Goal: Transaction & Acquisition: Purchase product/service

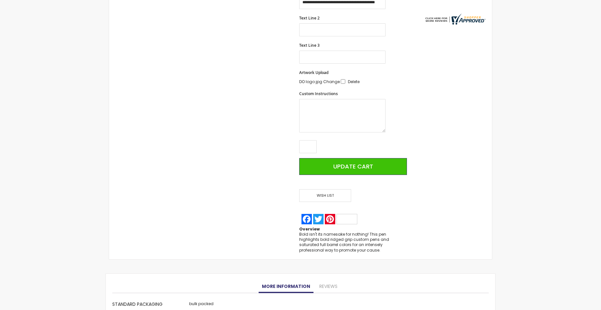
scroll to position [265, 0]
type input "***"
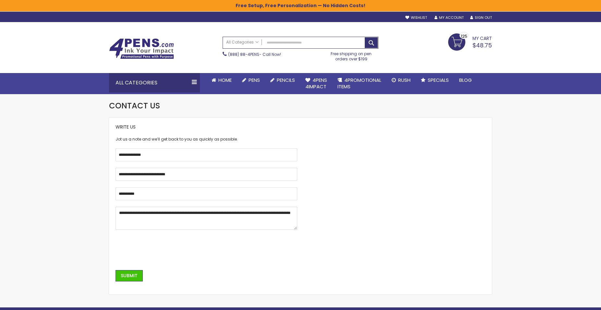
click at [481, 45] on span "$48.75" at bounding box center [482, 45] width 19 height 8
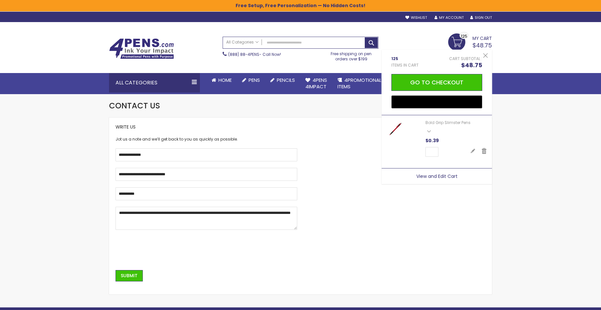
click at [437, 176] on span "View and Edit Cart" at bounding box center [437, 176] width 41 height 6
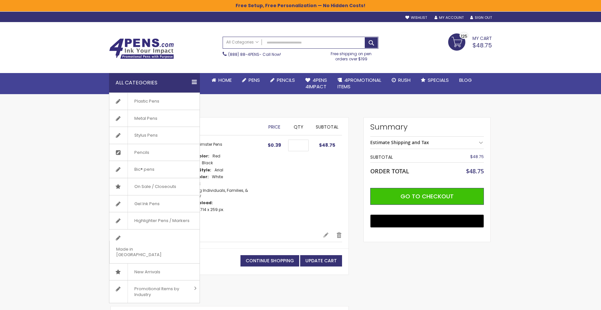
click at [195, 81] on div "All Categories" at bounding box center [154, 82] width 91 height 19
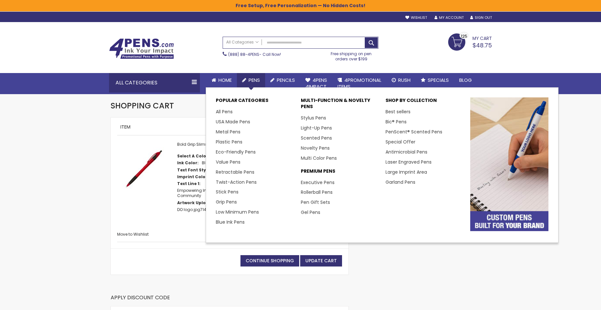
click at [248, 80] on link "Pens" at bounding box center [251, 80] width 28 height 14
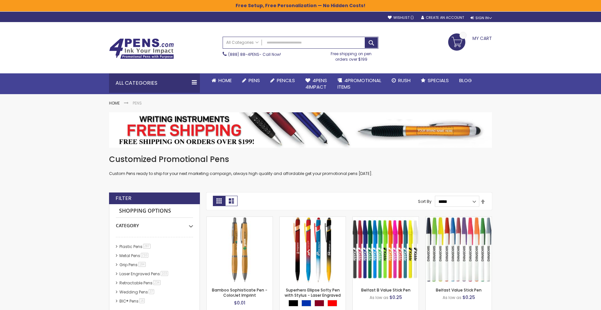
click at [462, 41] on link "My Cart" at bounding box center [470, 37] width 44 height 8
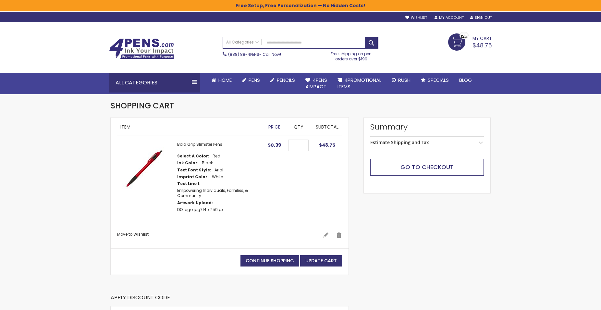
click at [429, 165] on span "Go to Checkout" at bounding box center [427, 167] width 53 height 8
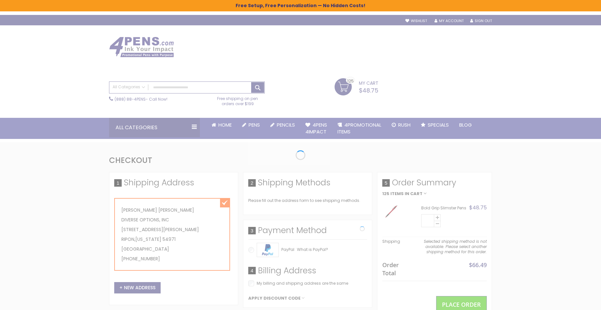
select select "*"
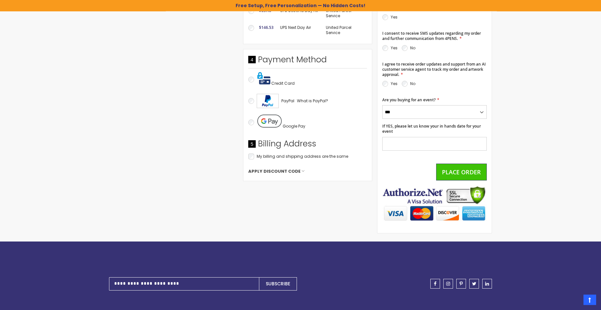
scroll to position [263, 0]
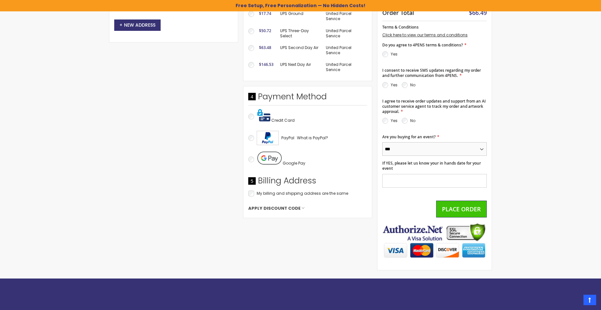
click at [382, 142] on select "*** **" at bounding box center [434, 149] width 105 height 14
select select "*"
click option "***" at bounding box center [0, 0] width 0 height 0
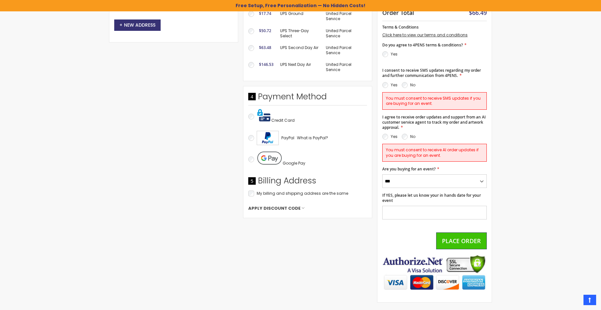
click at [460, 133] on section "Yes No" at bounding box center [434, 138] width 105 height 11
click at [398, 208] on input "If YES, please let us know your in hands date for your event" at bounding box center [434, 213] width 105 height 14
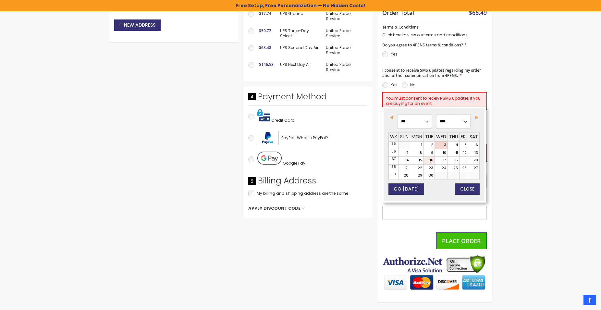
click at [429, 160] on link "16" at bounding box center [429, 160] width 11 height 7
type input "**********"
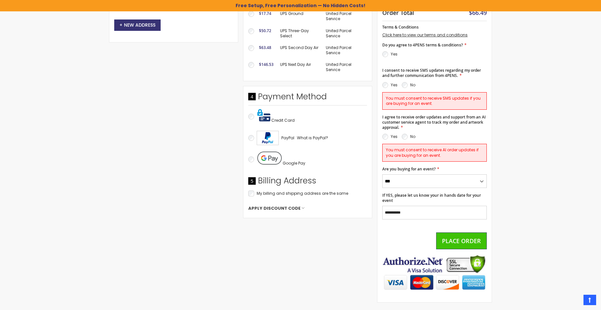
click at [274, 120] on span "Credit Card" at bounding box center [282, 121] width 23 height 6
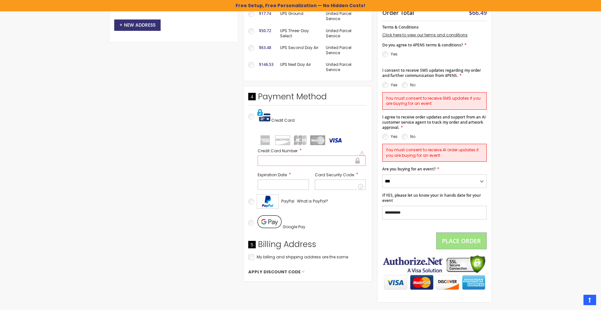
drag, startPoint x: 334, startPoint y: 187, endPoint x: 326, endPoint y: 187, distance: 7.8
click at [333, 187] on div at bounding box center [340, 185] width 51 height 10
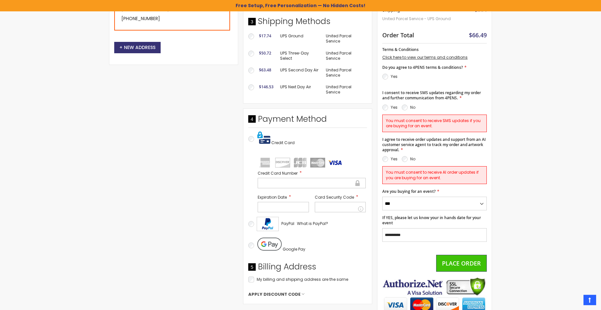
scroll to position [362, 0]
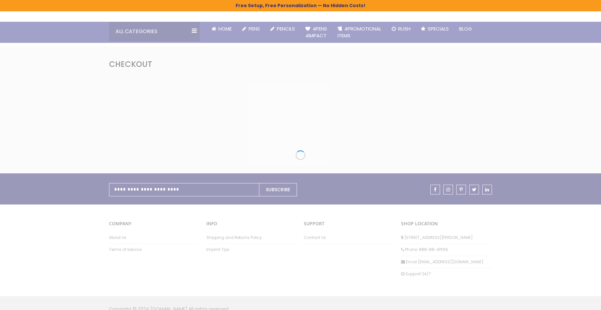
scroll to position [96, 0]
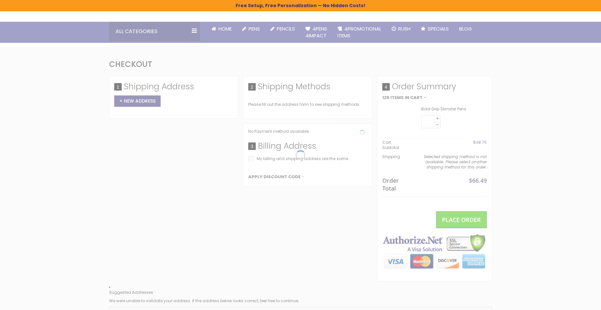
select select "*"
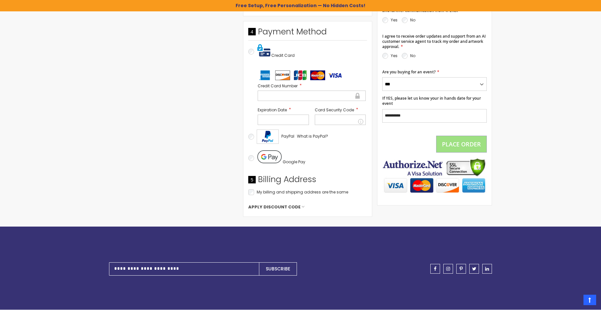
scroll to position [328, 0]
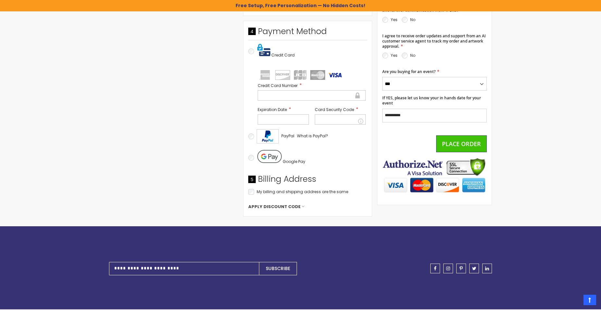
click at [349, 154] on div "Google Pay" at bounding box center [307, 158] width 119 height 22
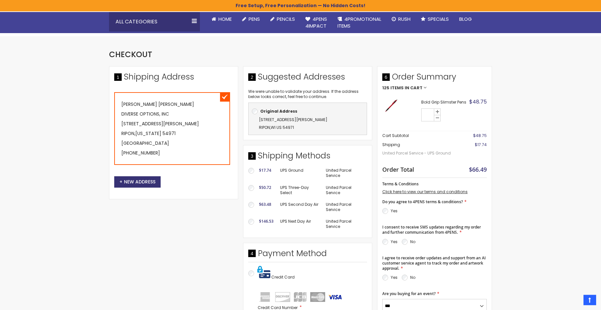
scroll to position [229, 0]
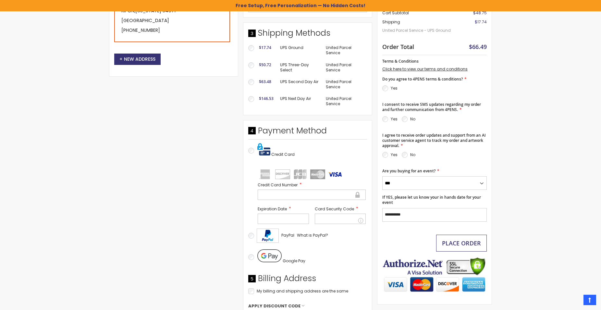
click at [461, 241] on span "Place Order" at bounding box center [461, 243] width 39 height 8
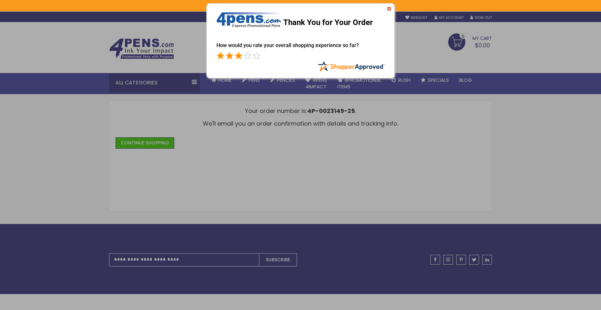
click at [239, 56] on span at bounding box center [239, 56] width 8 height 8
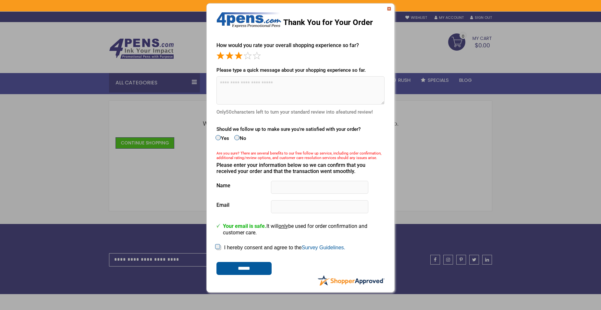
click at [392, 8] on div "Thank You for Your Order" at bounding box center [301, 20] width 188 height 32
click at [389, 8] on img at bounding box center [389, 9] width 4 height 4
